Goal: Task Accomplishment & Management: Complete application form

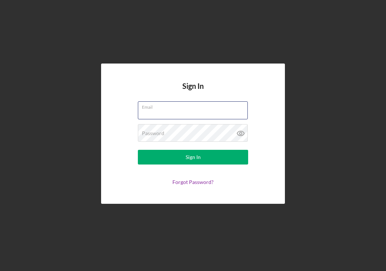
type input "[EMAIL_ADDRESS][DOMAIN_NAME]"
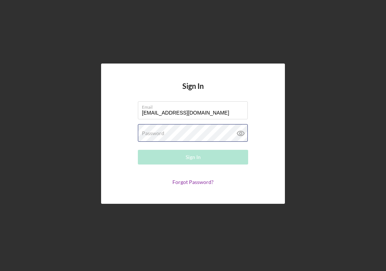
click at [193, 157] on button "Sign In" at bounding box center [193, 157] width 110 height 15
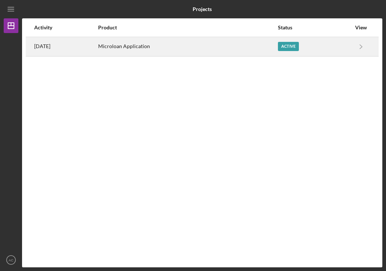
click at [236, 46] on div "Microloan Application" at bounding box center [187, 46] width 179 height 18
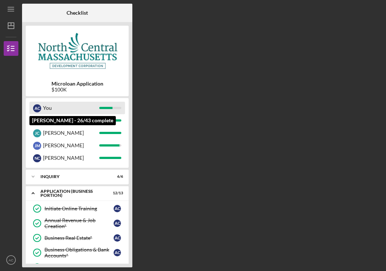
click at [87, 109] on div "You" at bounding box center [71, 108] width 56 height 12
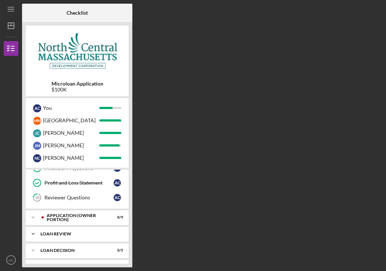
scroll to position [187, 0]
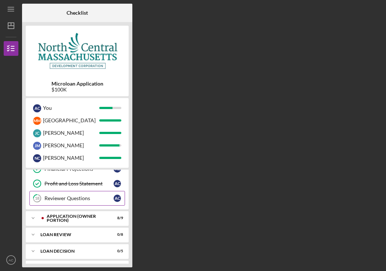
click at [73, 199] on div "Reviewer Questions" at bounding box center [78, 198] width 69 height 6
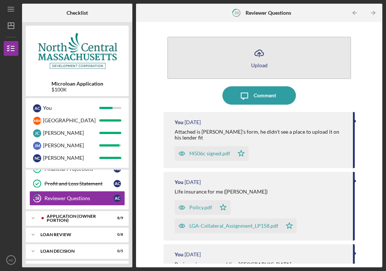
click at [258, 54] on icon "Icon/Upload" at bounding box center [259, 53] width 18 height 18
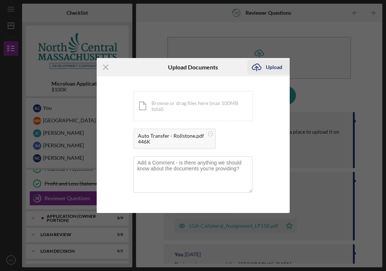
click at [269, 67] on div "Upload" at bounding box center [274, 67] width 17 height 15
